Goal: Check status: Check status

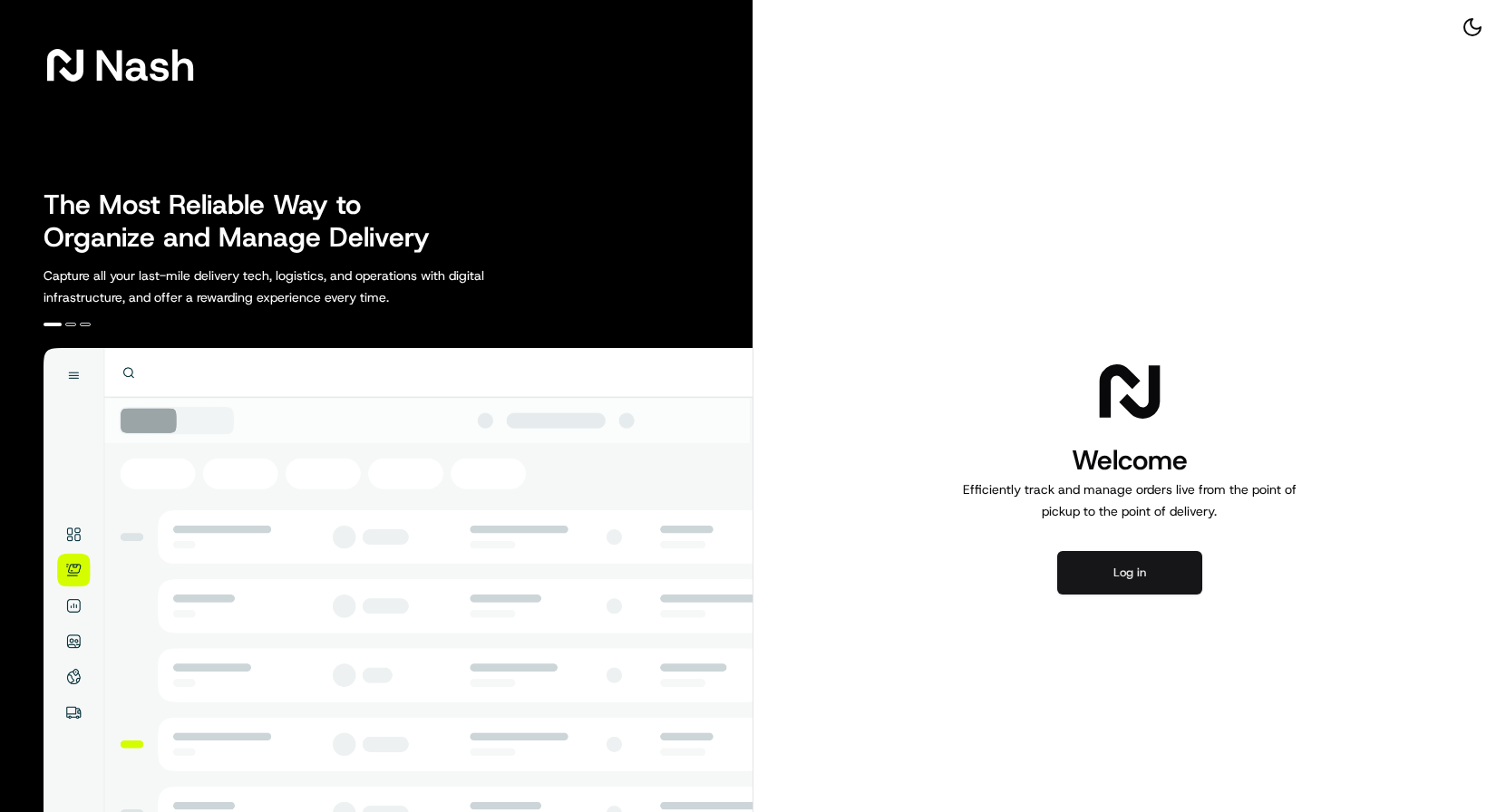
click at [1106, 558] on button "Log in" at bounding box center [1129, 572] width 145 height 43
